Goal: Information Seeking & Learning: Learn about a topic

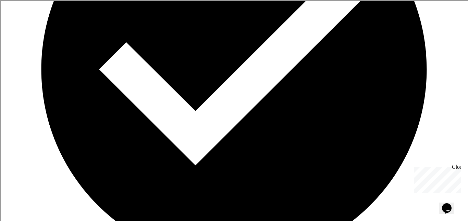
scroll to position [1689, 0]
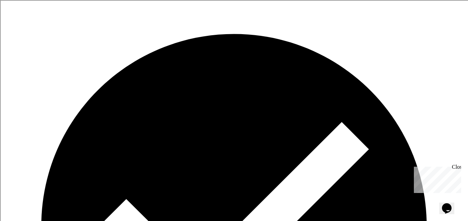
scroll to position [1541, 0]
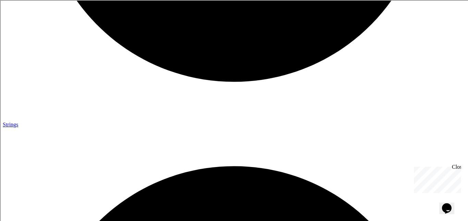
scroll to position [1405, 0]
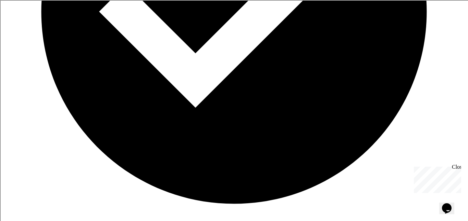
scroll to position [1284, 0]
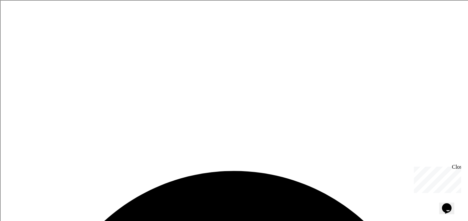
scroll to position [932, 0]
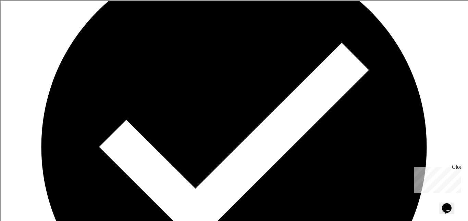
scroll to position [1619, 0]
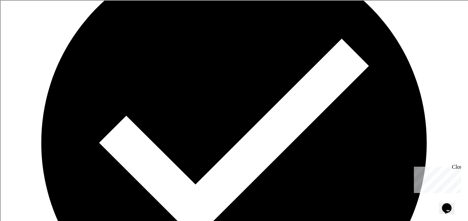
scroll to position [1621, 0]
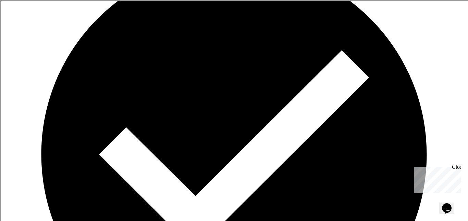
scroll to position [2081, 0]
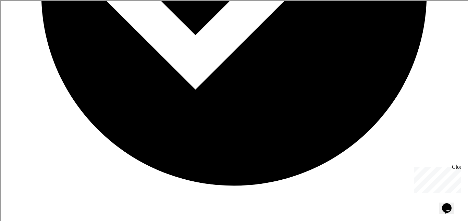
scroll to position [2239, 0]
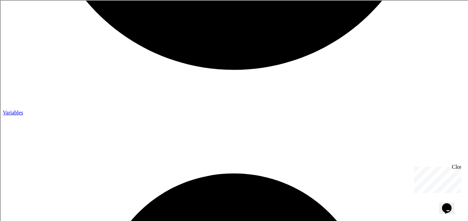
scroll to position [2357, 0]
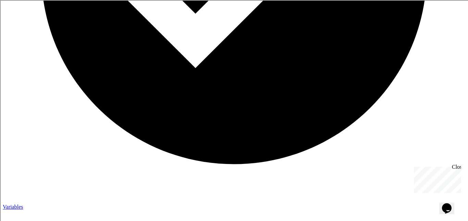
scroll to position [2254, 0]
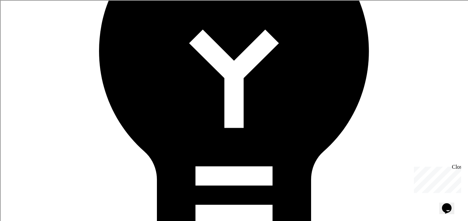
scroll to position [2613, 0]
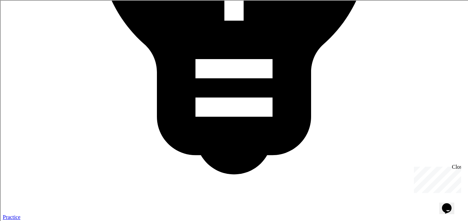
scroll to position [2722, 0]
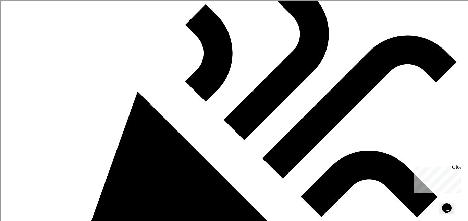
scroll to position [3007, 0]
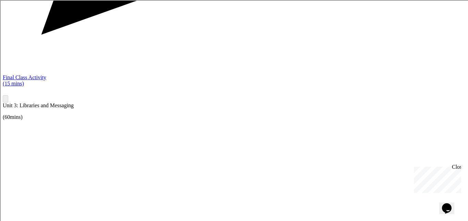
scroll to position [3336, 0]
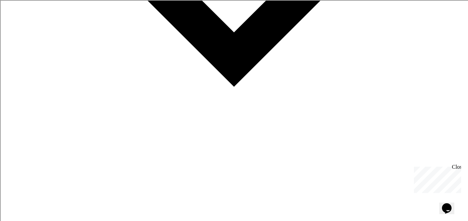
scroll to position [3678, 0]
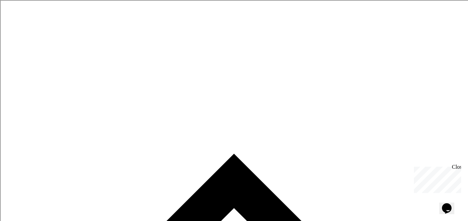
scroll to position [594, 0]
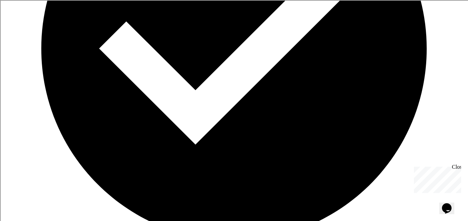
scroll to position [1247, 0]
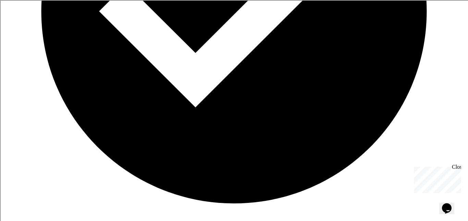
scroll to position [1752, 0]
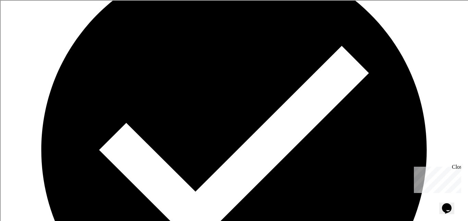
scroll to position [2084, 0]
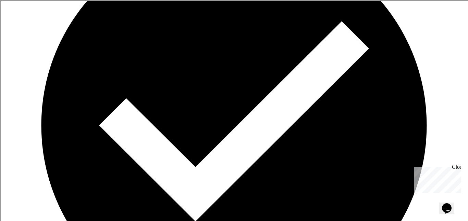
scroll to position [2108, 0]
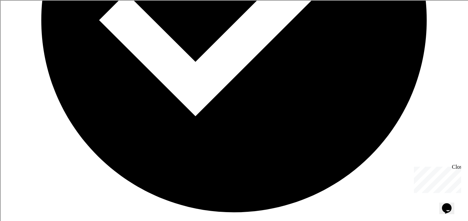
scroll to position [2213, 0]
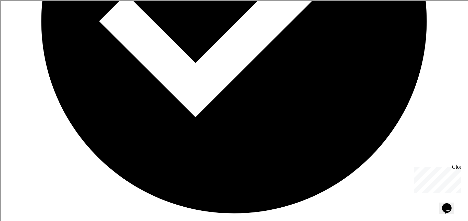
drag, startPoint x: 222, startPoint y: 69, endPoint x: 259, endPoint y: 73, distance: 36.8
drag, startPoint x: 221, startPoint y: 69, endPoint x: 358, endPoint y: 77, distance: 137.5
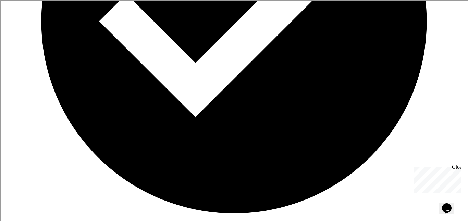
copy div "([URL][DOMAIN_NAME])"
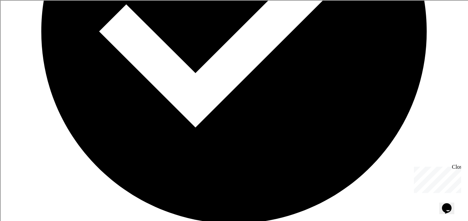
scroll to position [2203, 0]
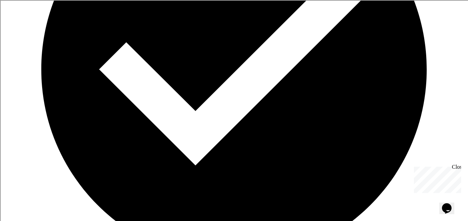
scroll to position [2165, 0]
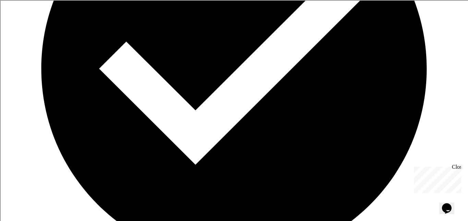
type textarea "**********"
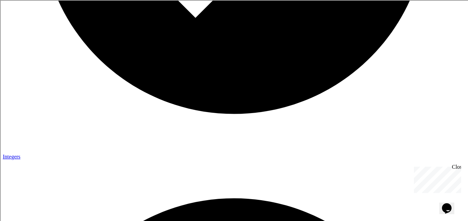
scroll to position [1844, 0]
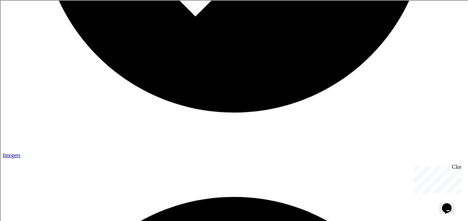
drag, startPoint x: 182, startPoint y: 86, endPoint x: 332, endPoint y: 95, distance: 149.8
type textarea "**********"
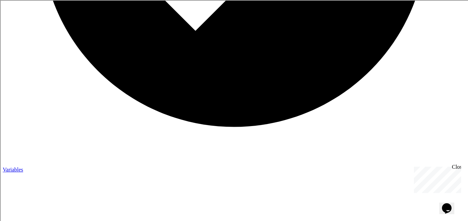
scroll to position [2306, 0]
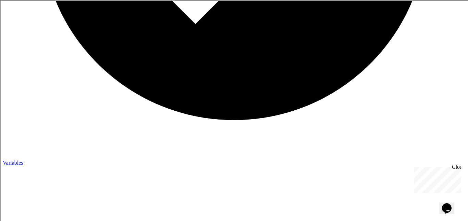
paste textarea "**********"
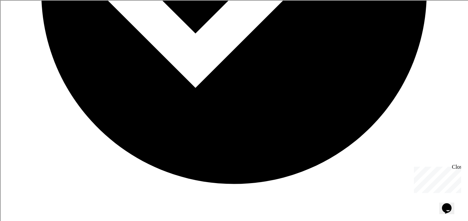
scroll to position [2243, 0]
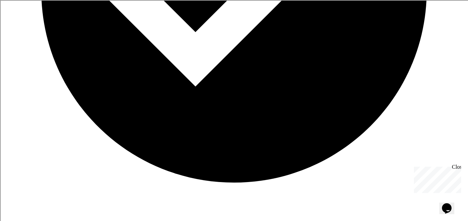
drag, startPoint x: 384, startPoint y: 96, endPoint x: 324, endPoint y: 101, distance: 59.8
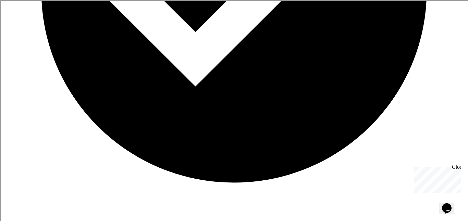
scroll to position [0, 17]
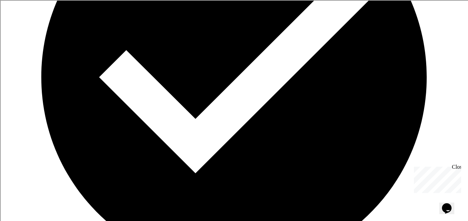
scroll to position [2157, 0]
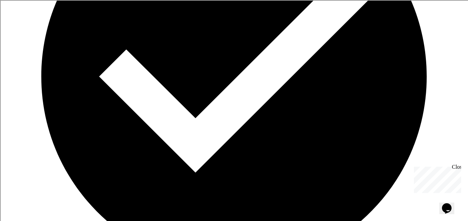
drag, startPoint x: 222, startPoint y: 125, endPoint x: 373, endPoint y: 137, distance: 152.1
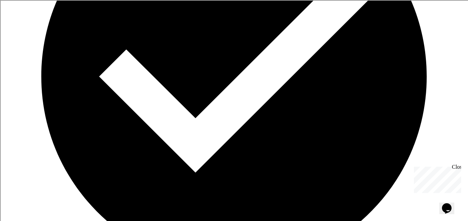
drag, startPoint x: 361, startPoint y: 125, endPoint x: 219, endPoint y: 129, distance: 141.4
copy div "([URL][DOMAIN_NAME])"
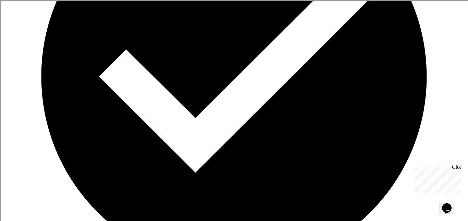
paste textarea "**********"
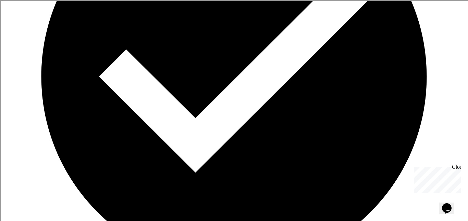
scroll to position [0, 9]
type textarea "**********"
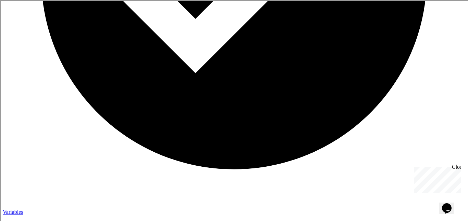
scroll to position [2240, 0]
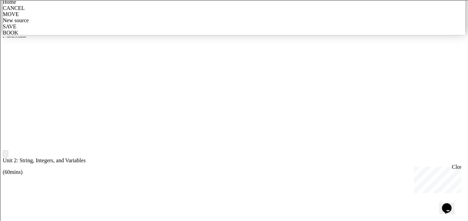
scroll to position [412, 0]
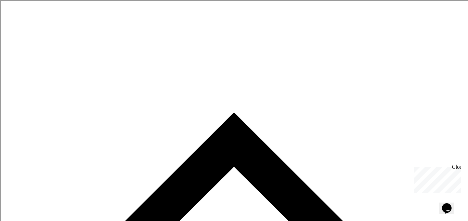
scroll to position [631, 0]
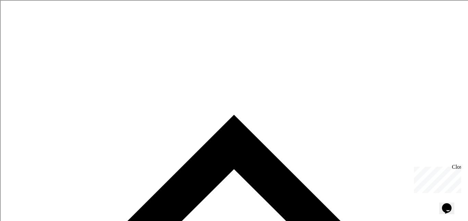
type textarea "**********"
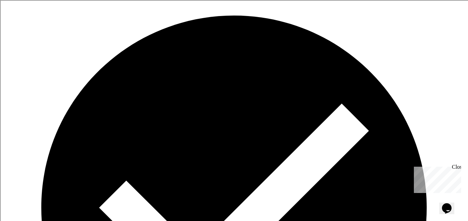
scroll to position [1087, 0]
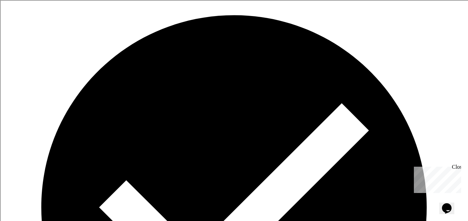
drag, startPoint x: 254, startPoint y: 91, endPoint x: 241, endPoint y: 91, distance: 13.7
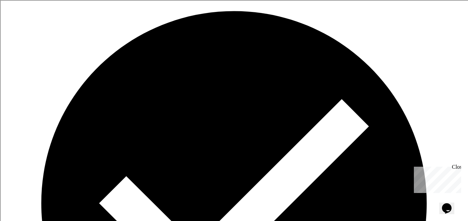
scroll to position [1091, 0]
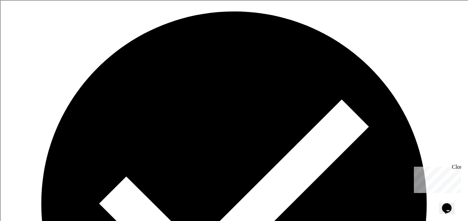
type textarea "**********"
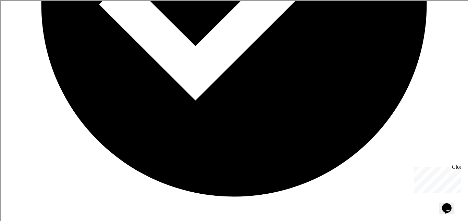
scroll to position [1294, 0]
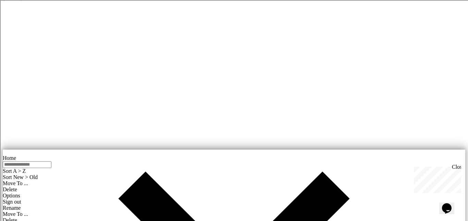
scroll to position [76, 0]
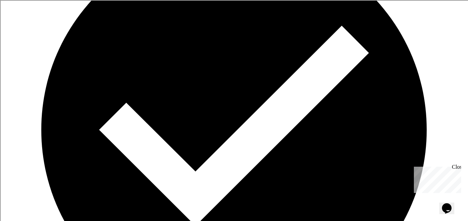
scroll to position [1635, 0]
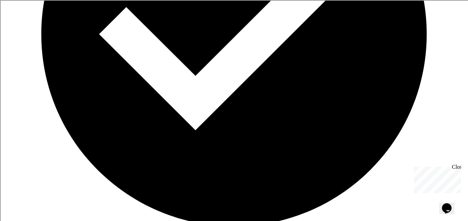
scroll to position [2201, 0]
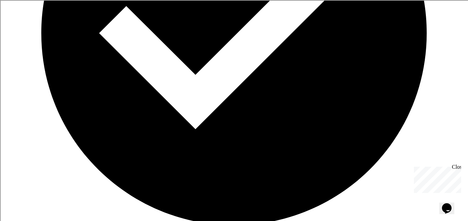
drag, startPoint x: 184, startPoint y: 126, endPoint x: 305, endPoint y: 145, distance: 121.9
type textarea "**********"
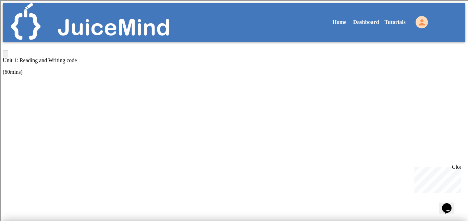
paste textarea "**********"
type textarea "**********"
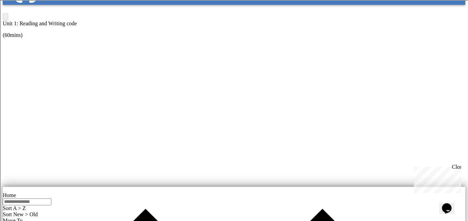
scroll to position [0, 5]
type textarea "**********"
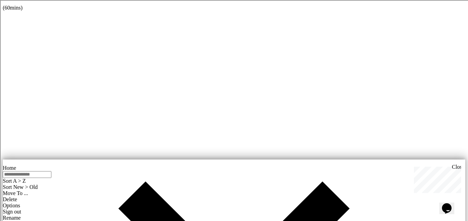
scroll to position [65, 0]
